Goal: Task Accomplishment & Management: Manage account settings

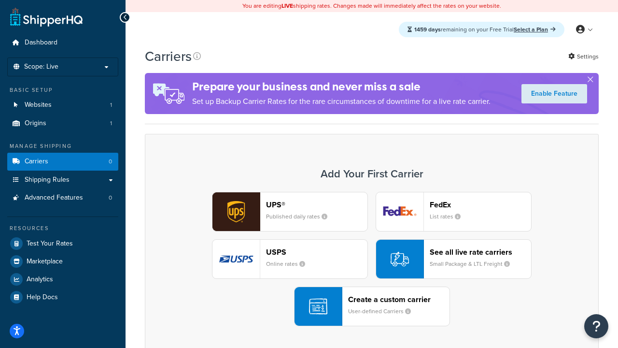
click at [372, 259] on div "UPS® Published daily rates FedEx List rates USPS Online rates See all live rate…" at bounding box center [372, 259] width 434 height 134
click at [481, 204] on header "FedEx" at bounding box center [480, 204] width 101 height 9
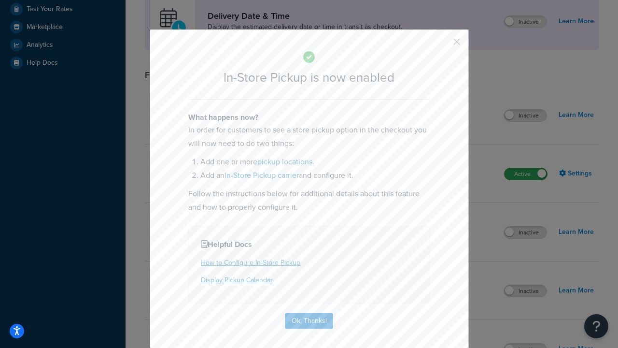
scroll to position [271, 0]
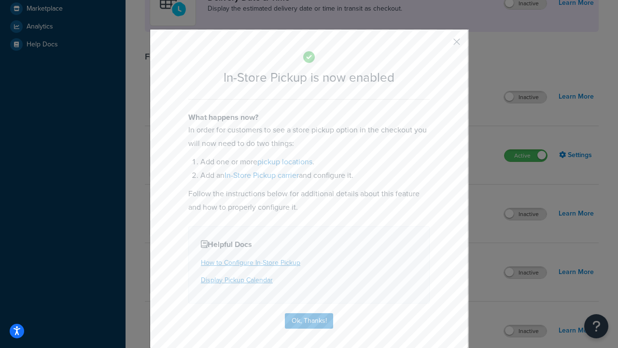
click at [442, 45] on button "button" at bounding box center [442, 45] width 2 height 2
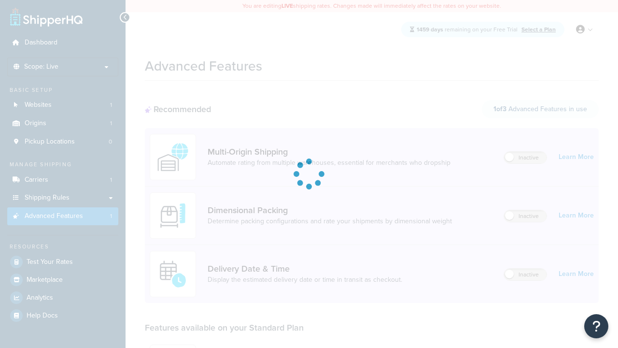
scroll to position [253, 0]
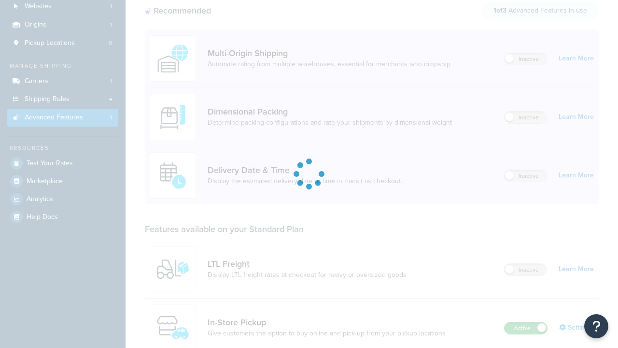
click at [526, 322] on label "Active" at bounding box center [526, 328] width 42 height 12
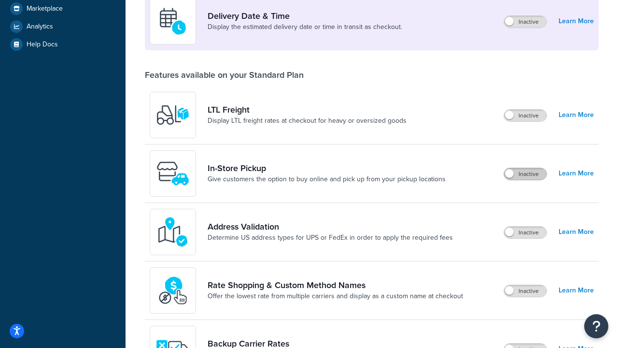
scroll to position [234, 0]
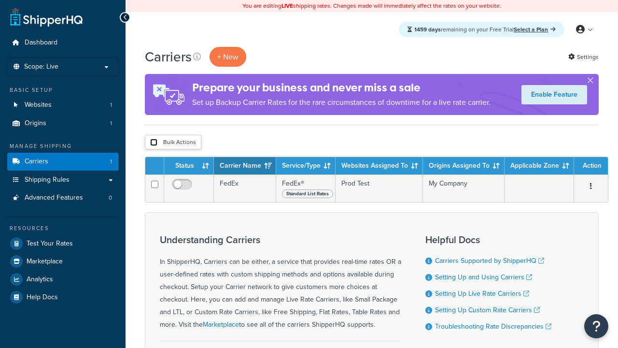
click at [154, 142] on input "checkbox" at bounding box center [153, 142] width 7 height 7
checkbox input "true"
click at [0, 0] on button "Delete" at bounding box center [0, 0] width 0 height 0
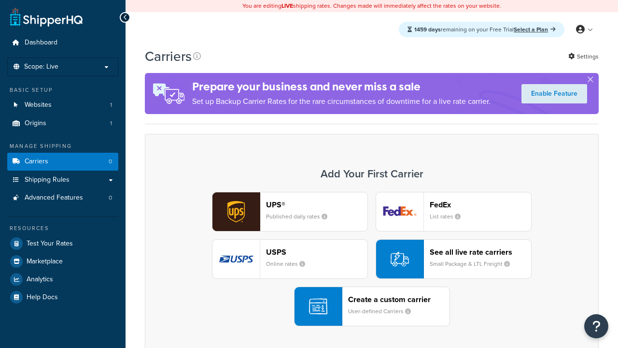
click at [372, 192] on div "UPS® Published daily rates FedEx List rates USPS Online rates See all live rate…" at bounding box center [372, 259] width 434 height 134
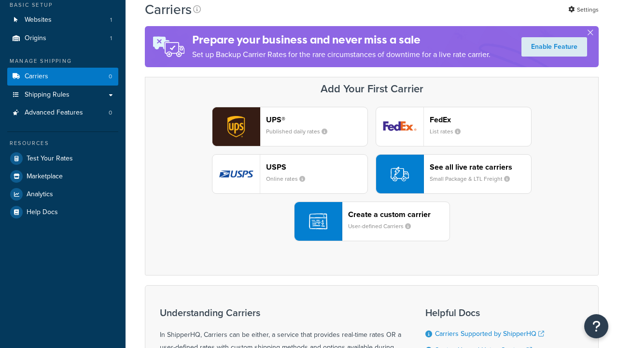
click at [372, 221] on div "Create a custom carrier User-defined Carriers" at bounding box center [398, 221] width 101 height 23
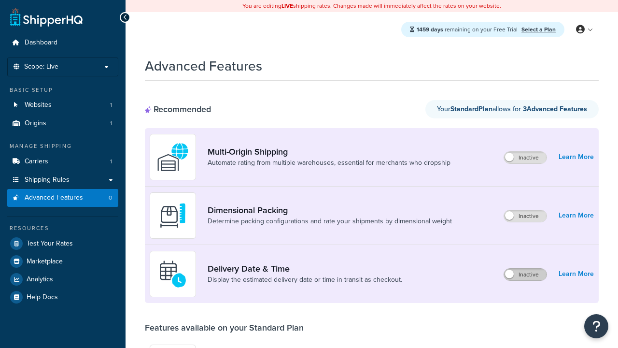
click at [525, 274] on label "Inactive" at bounding box center [525, 275] width 42 height 12
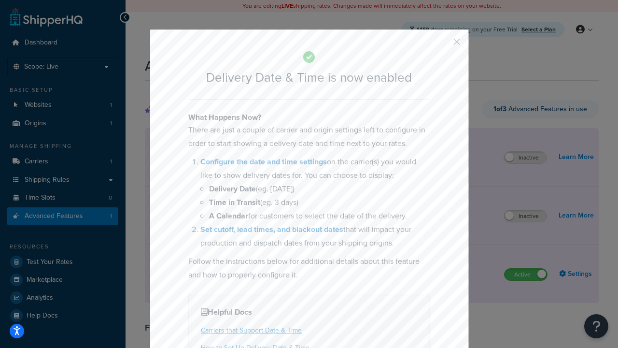
click at [442, 45] on button "button" at bounding box center [442, 45] width 2 height 2
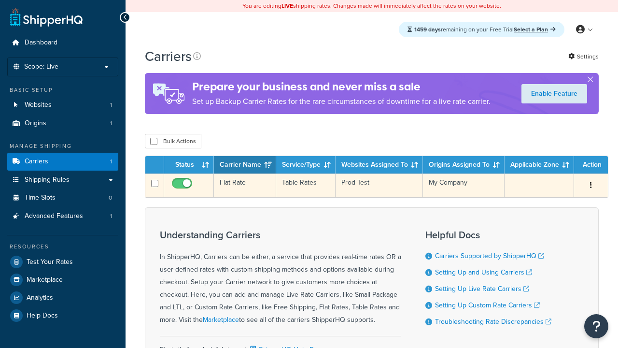
click at [245, 186] on td "Flat Rate" at bounding box center [245, 185] width 62 height 24
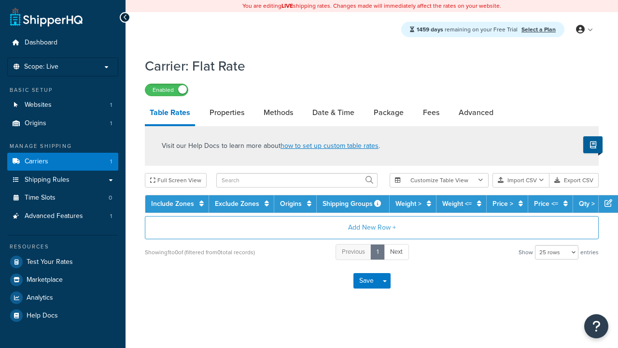
select select "25"
click at [333, 113] on link "Date & Time" at bounding box center [334, 112] width 52 height 23
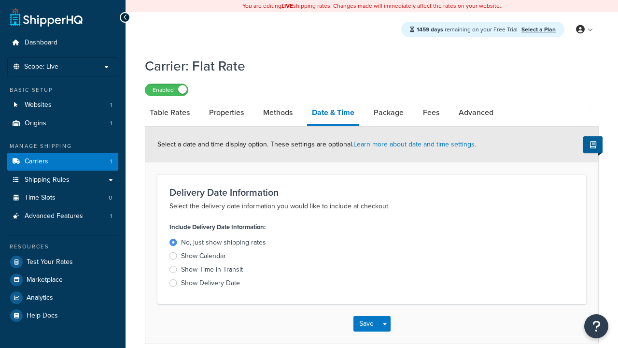
click at [203, 257] on div "Show Calendar" at bounding box center [203, 256] width 45 height 10
click at [0, 0] on input "Show Calendar" at bounding box center [0, 0] width 0 height 0
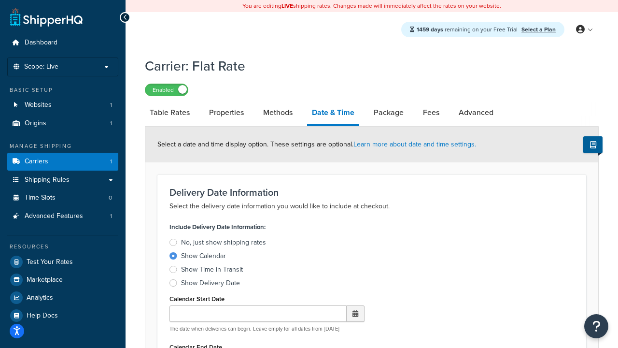
click at [203, 257] on div "Show Calendar" at bounding box center [203, 256] width 45 height 10
click at [0, 0] on input "Show Calendar" at bounding box center [0, 0] width 0 height 0
type input "[DATE]"
type input "30"
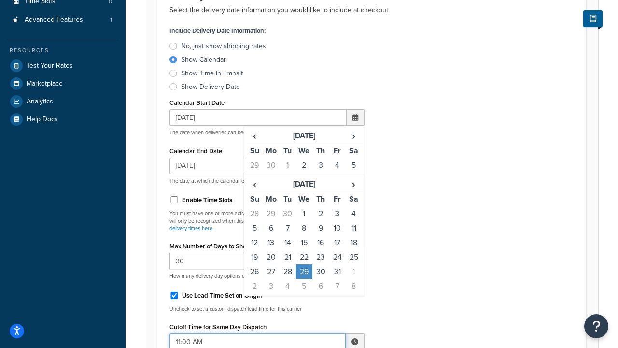
type input "11:00 AM"
type input "5"
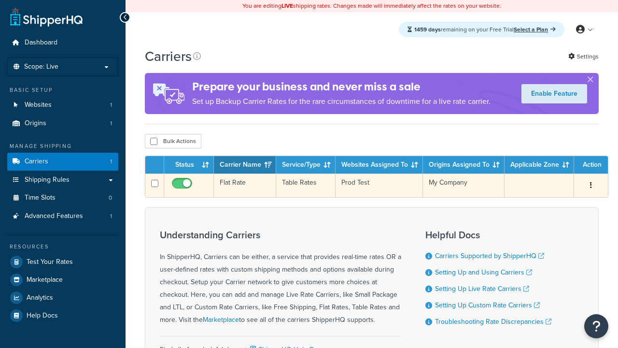
click at [245, 186] on td "Flat Rate" at bounding box center [245, 185] width 62 height 24
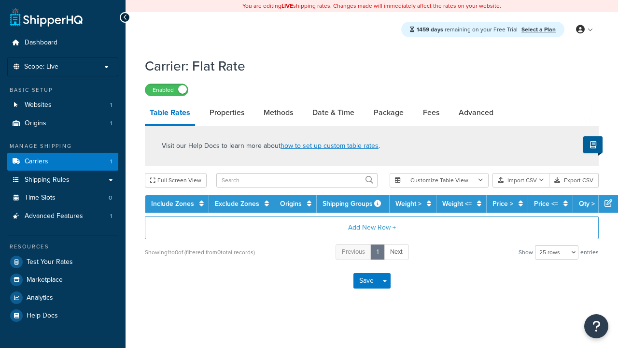
select select "25"
click at [333, 113] on link "Date & Time" at bounding box center [334, 112] width 52 height 23
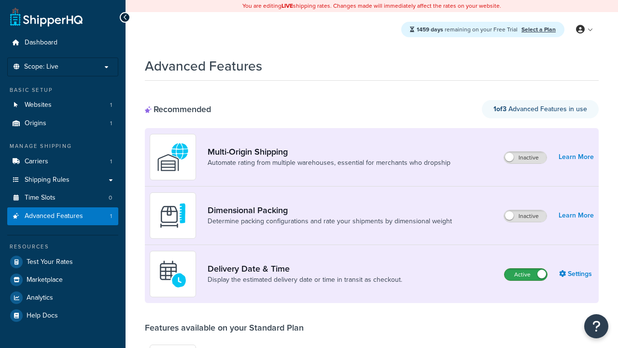
click at [526, 274] on label "Active" at bounding box center [526, 275] width 42 height 12
